Goal: Information Seeking & Learning: Learn about a topic

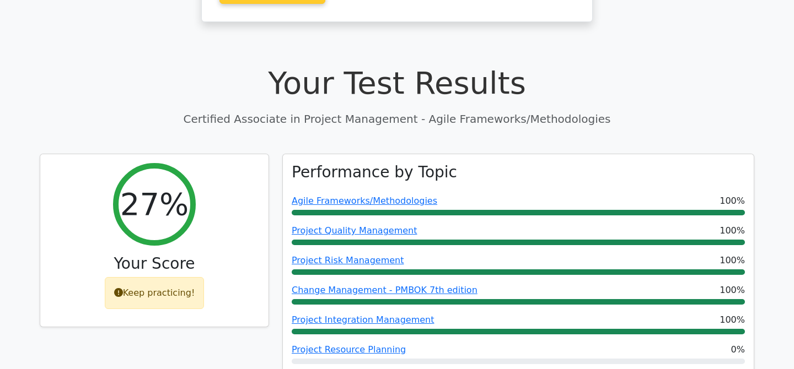
scroll to position [325, 0]
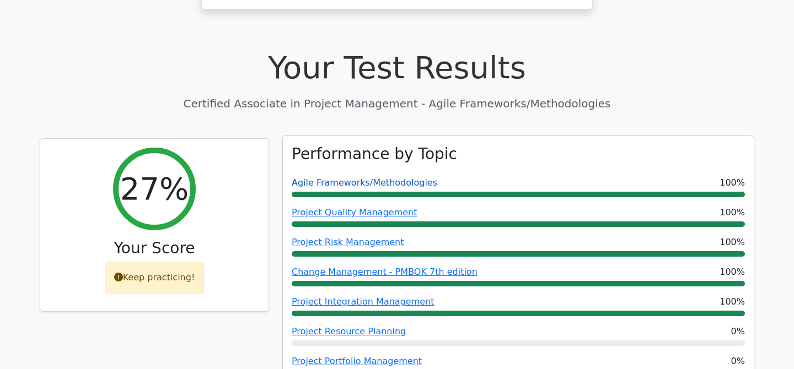
click at [346, 177] on link "Agile Frameworks/Methodologies" at bounding box center [365, 182] width 146 height 10
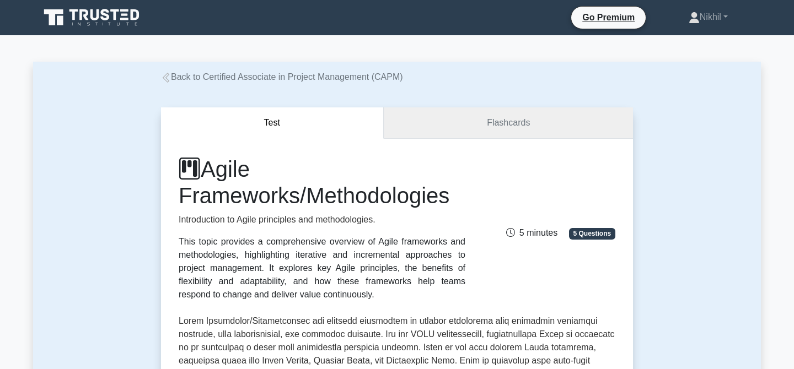
click at [465, 122] on link "Flashcards" at bounding box center [508, 122] width 249 height 31
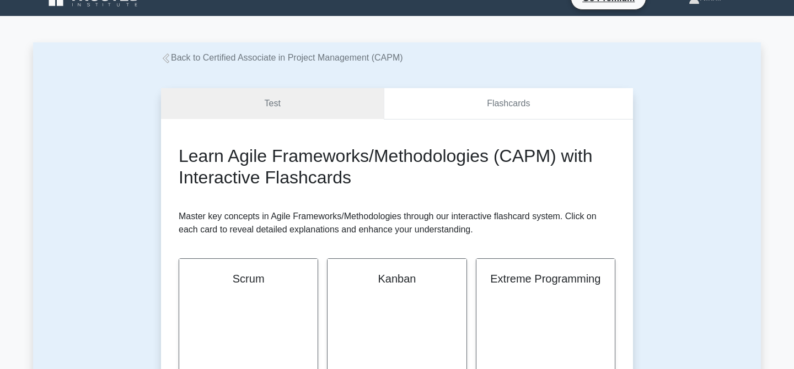
scroll to position [20, 0]
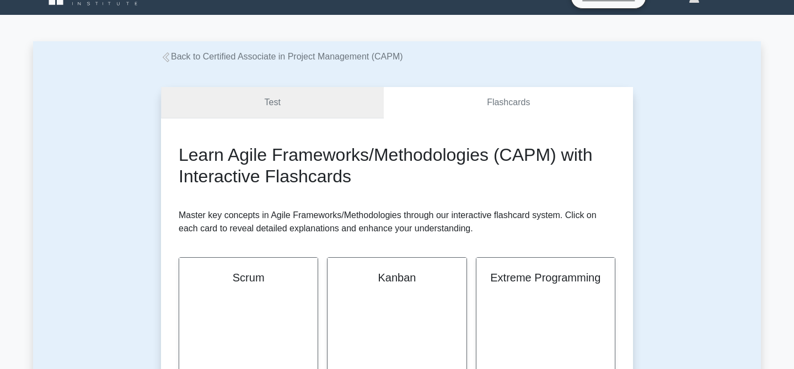
click at [338, 100] on link "Test" at bounding box center [272, 102] width 223 height 31
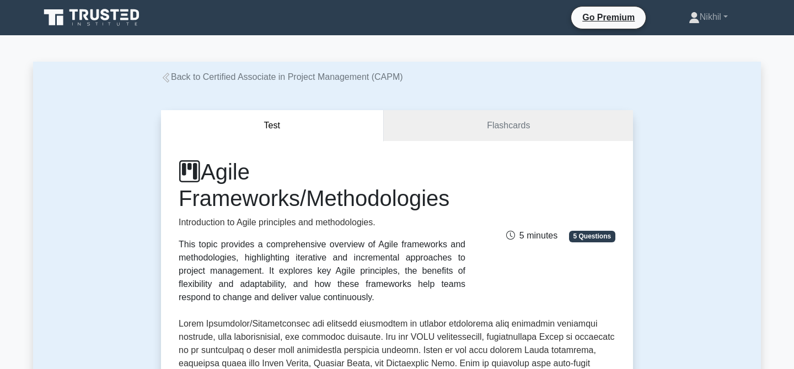
click at [165, 76] on icon at bounding box center [166, 78] width 7 height 10
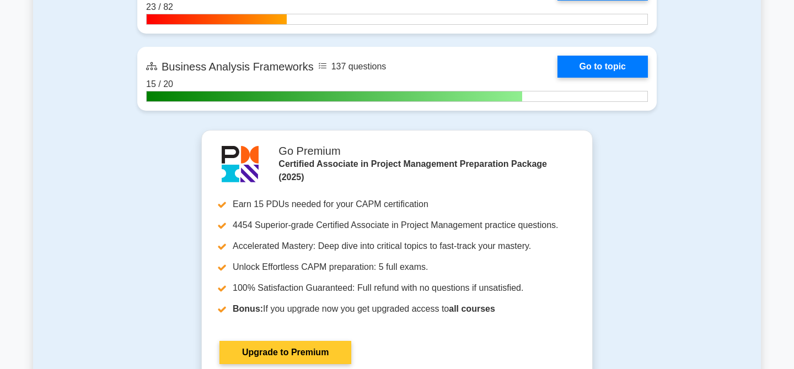
scroll to position [2966, 0]
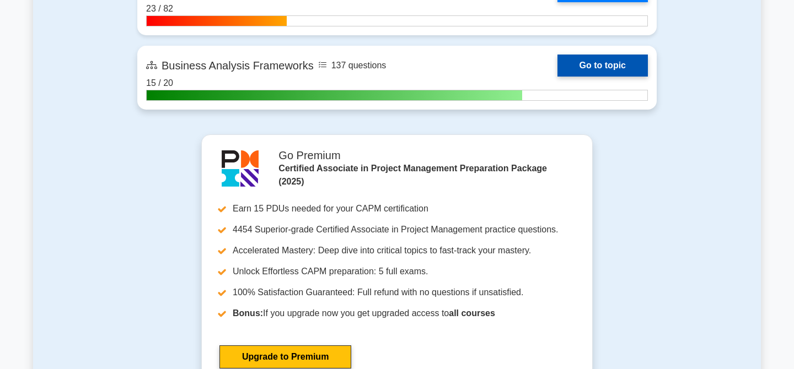
click at [594, 69] on link "Go to topic" at bounding box center [602, 66] width 90 height 22
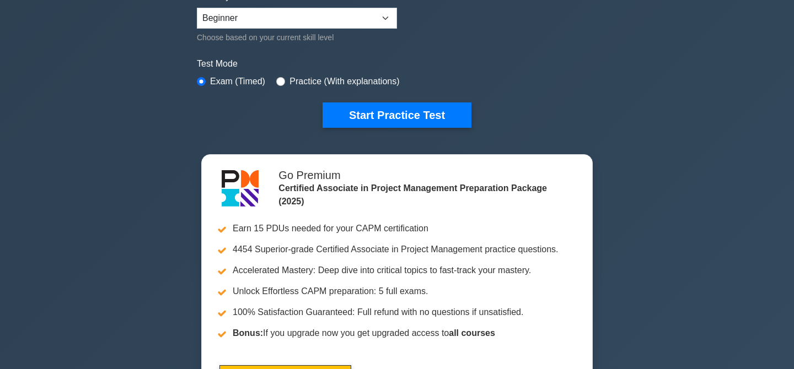
scroll to position [261, 0]
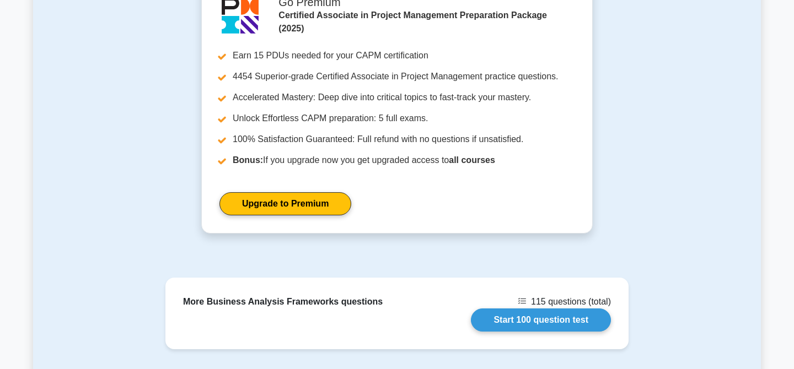
scroll to position [850, 0]
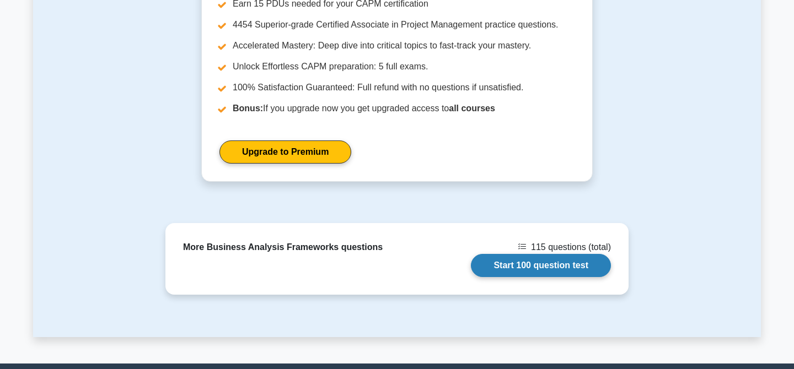
click at [471, 254] on link "Start 100 question test" at bounding box center [541, 265] width 140 height 23
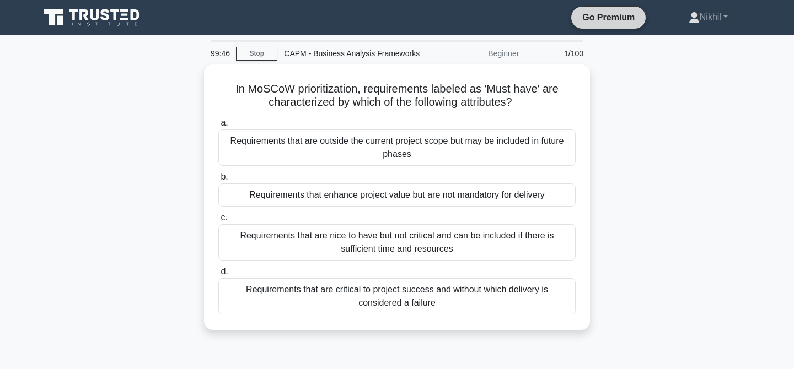
click at [597, 18] on link "Go Premium" at bounding box center [608, 17] width 66 height 14
